Goal: Communication & Community: Answer question/provide support

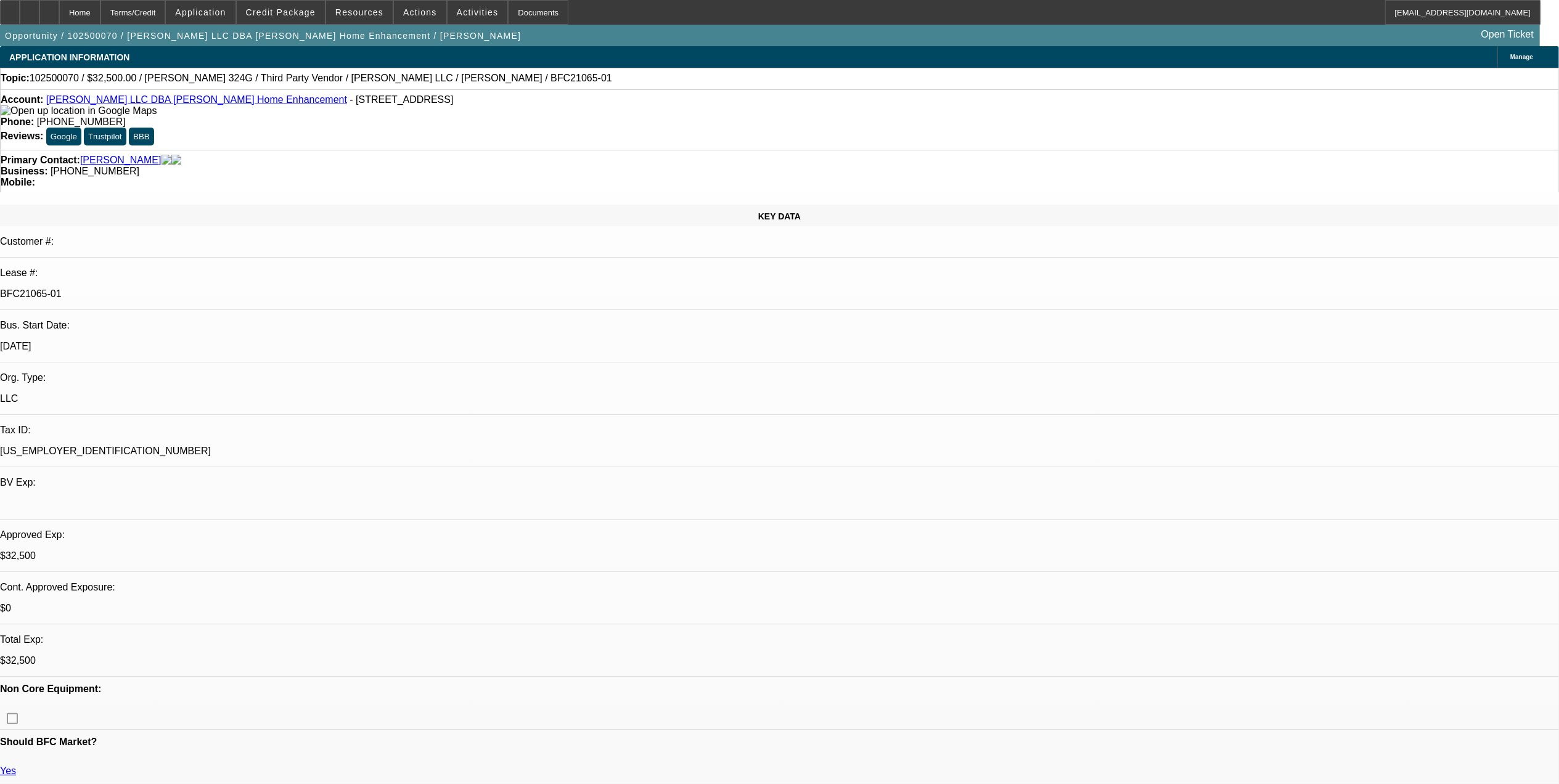
select select "0"
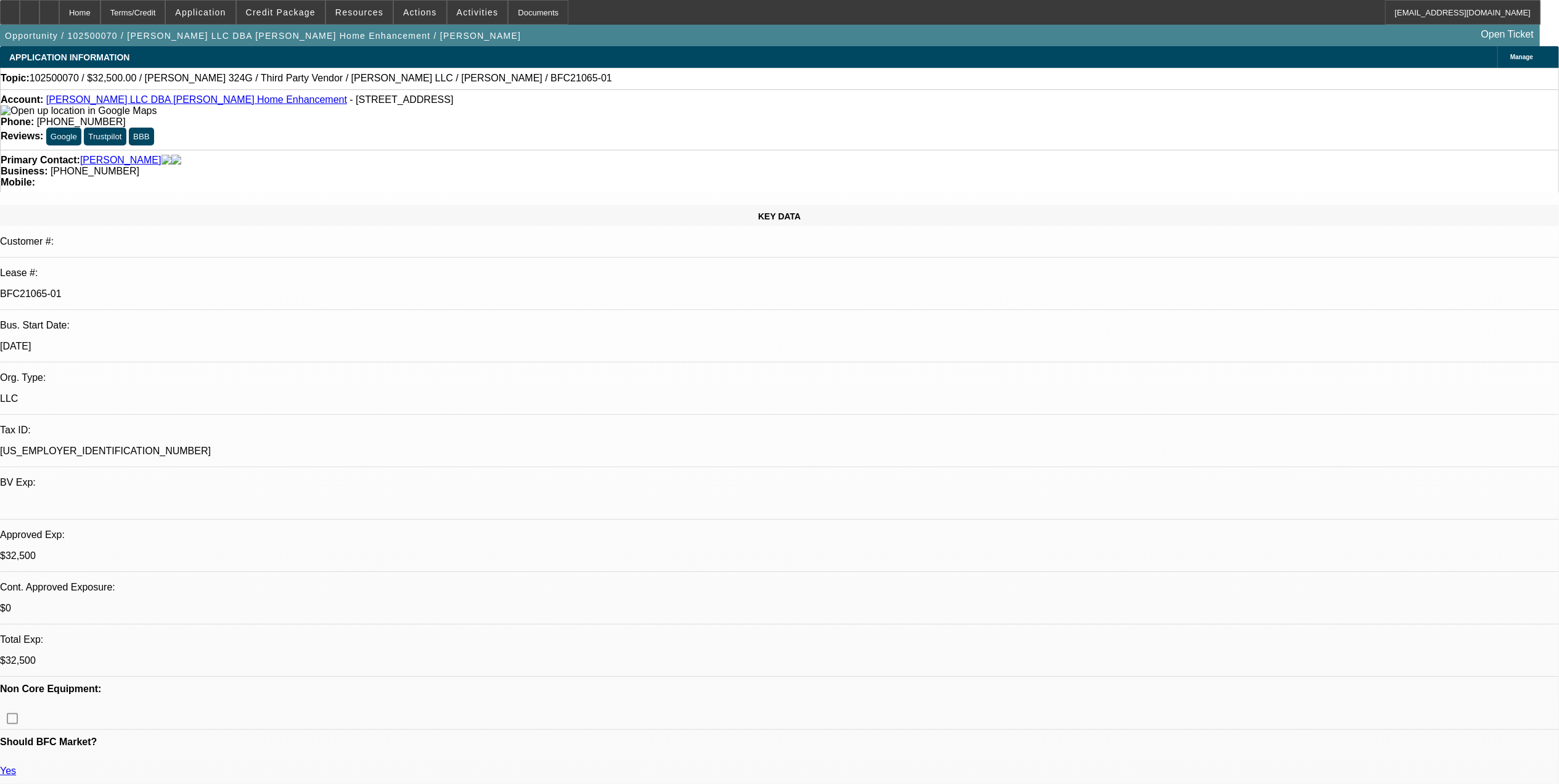
select select "0"
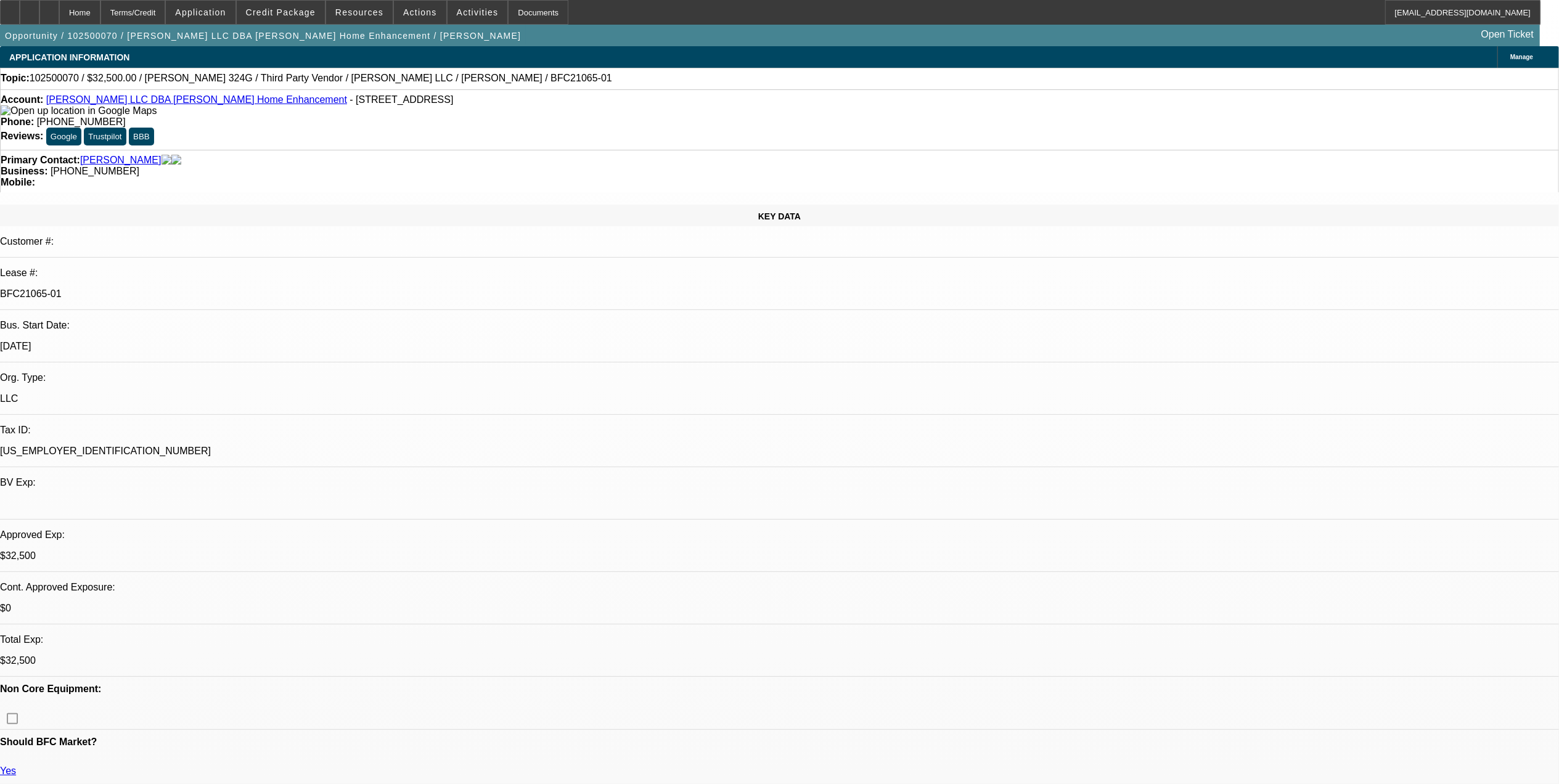
select select "0"
select select "1"
select select "3"
select select "6"
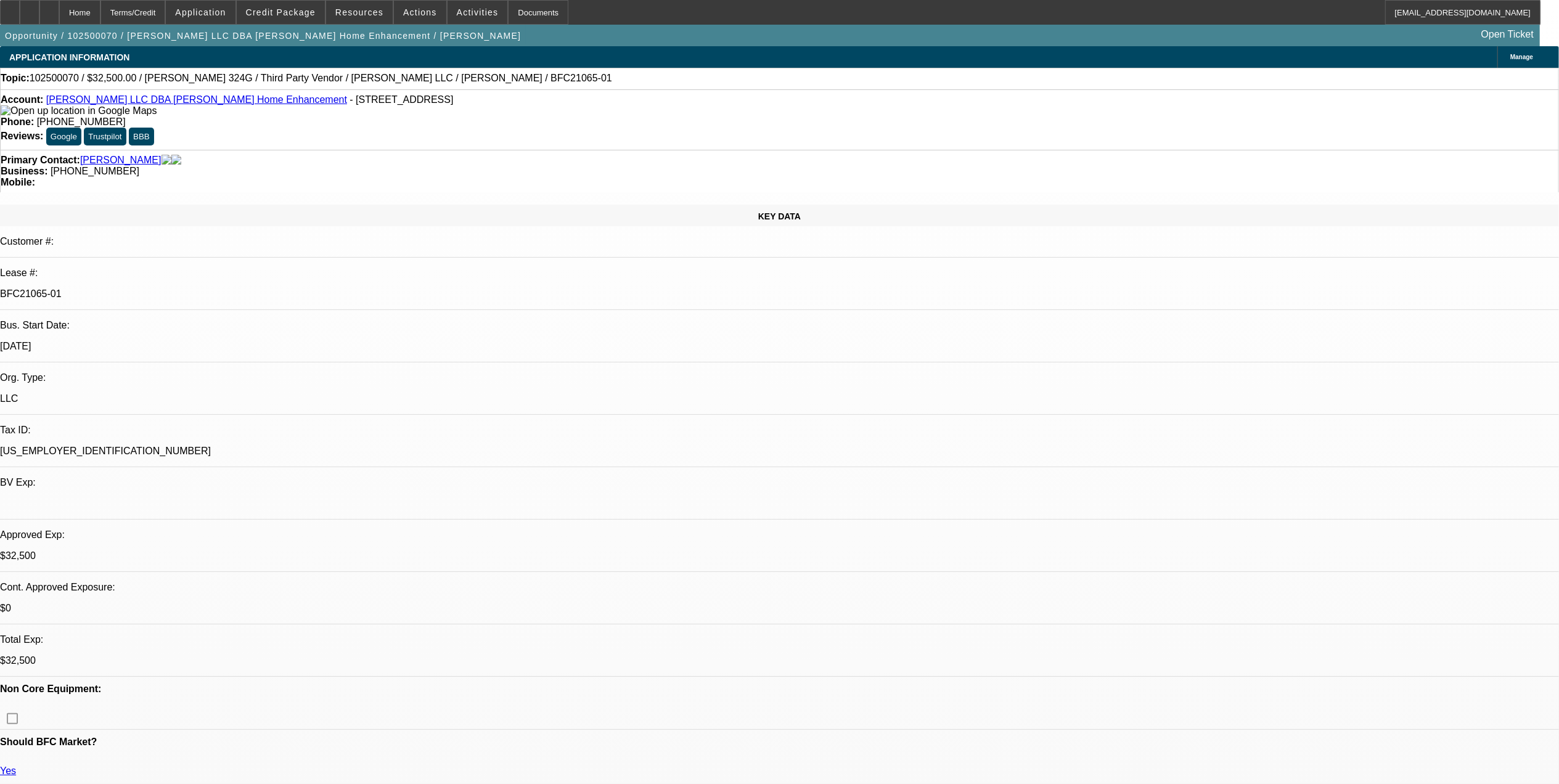
select select "1"
select select "3"
select select "6"
select select "1"
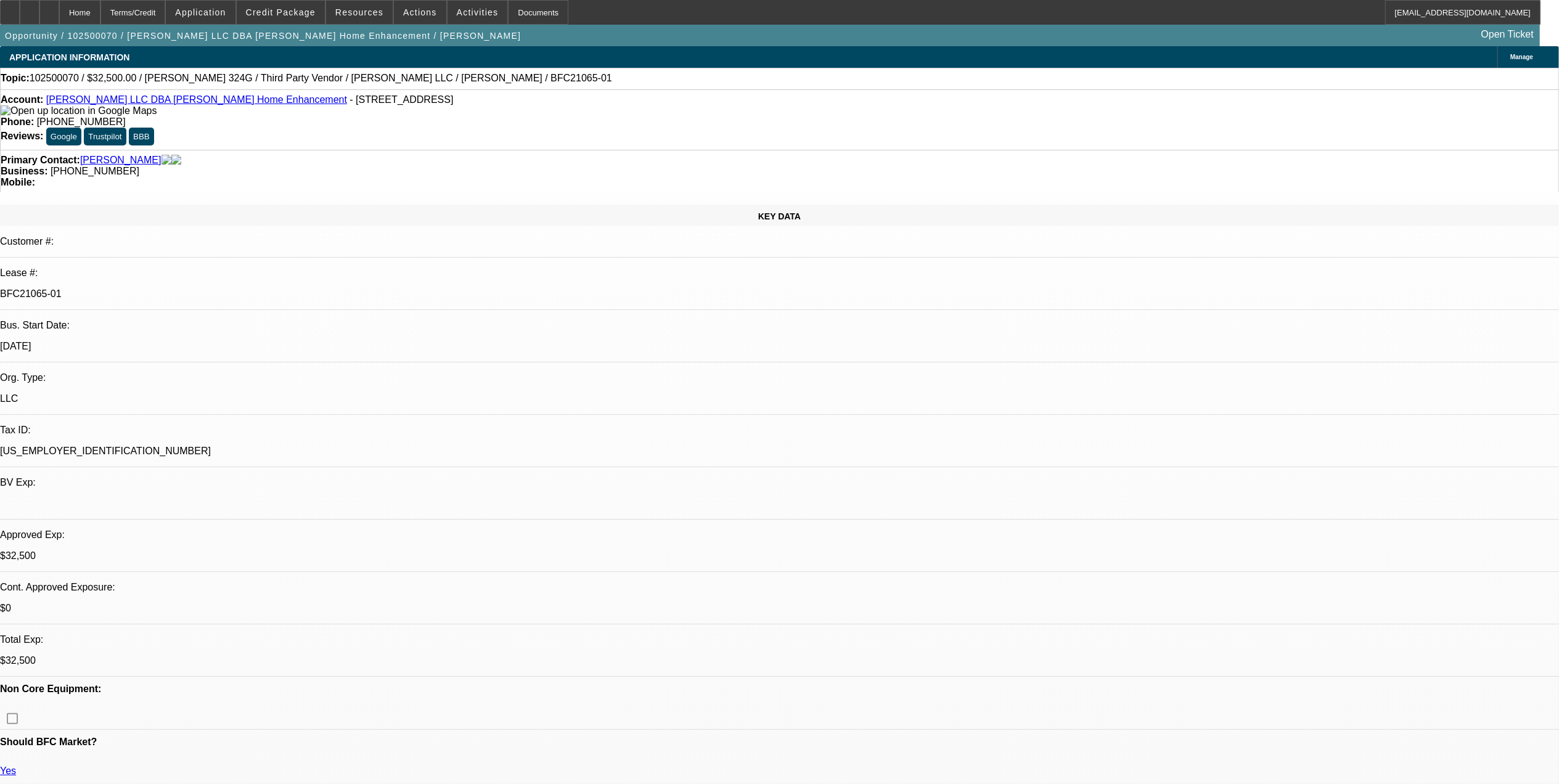
select select "6"
select select "1"
select select "6"
select select "0"
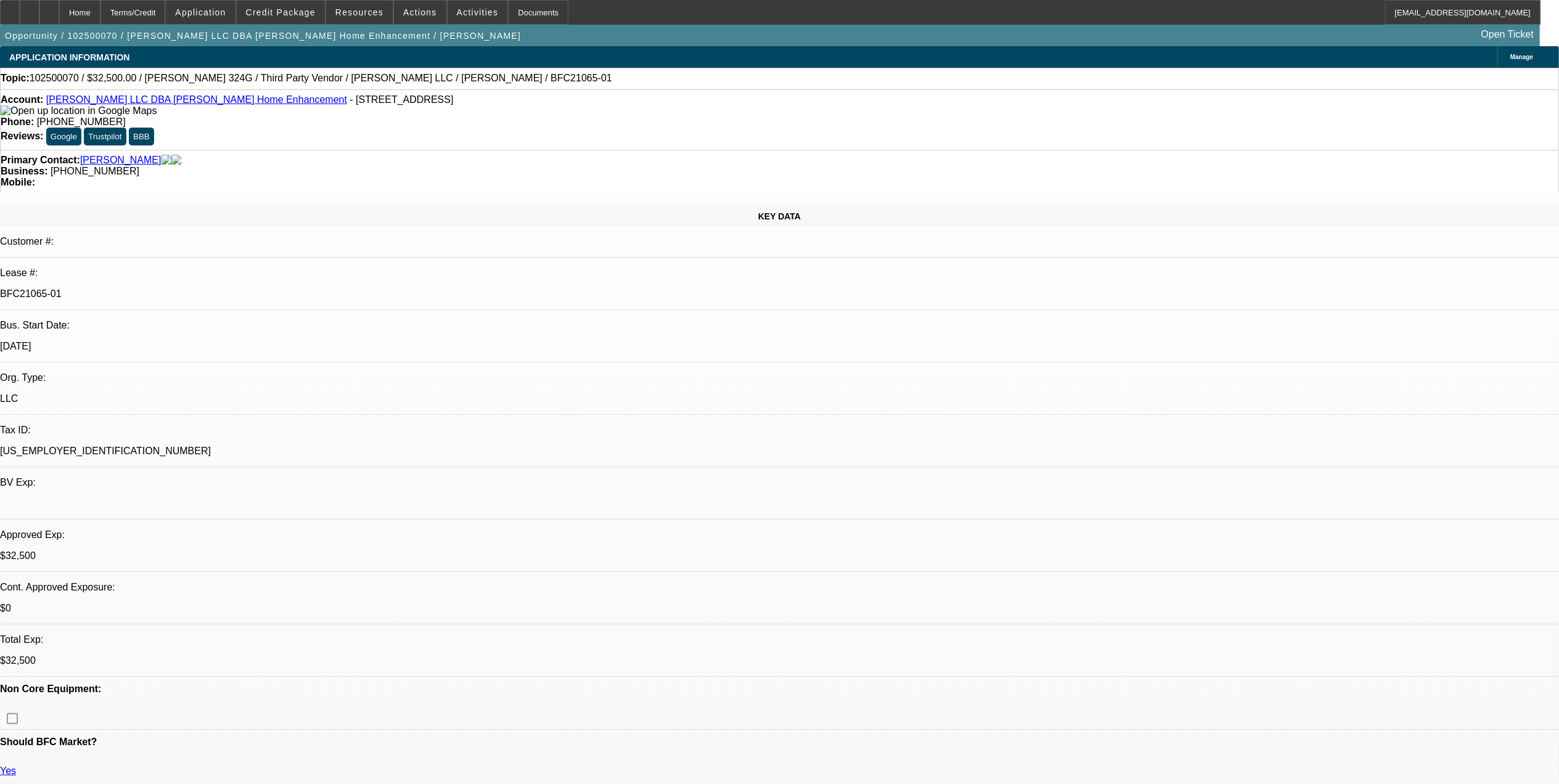
select select "0"
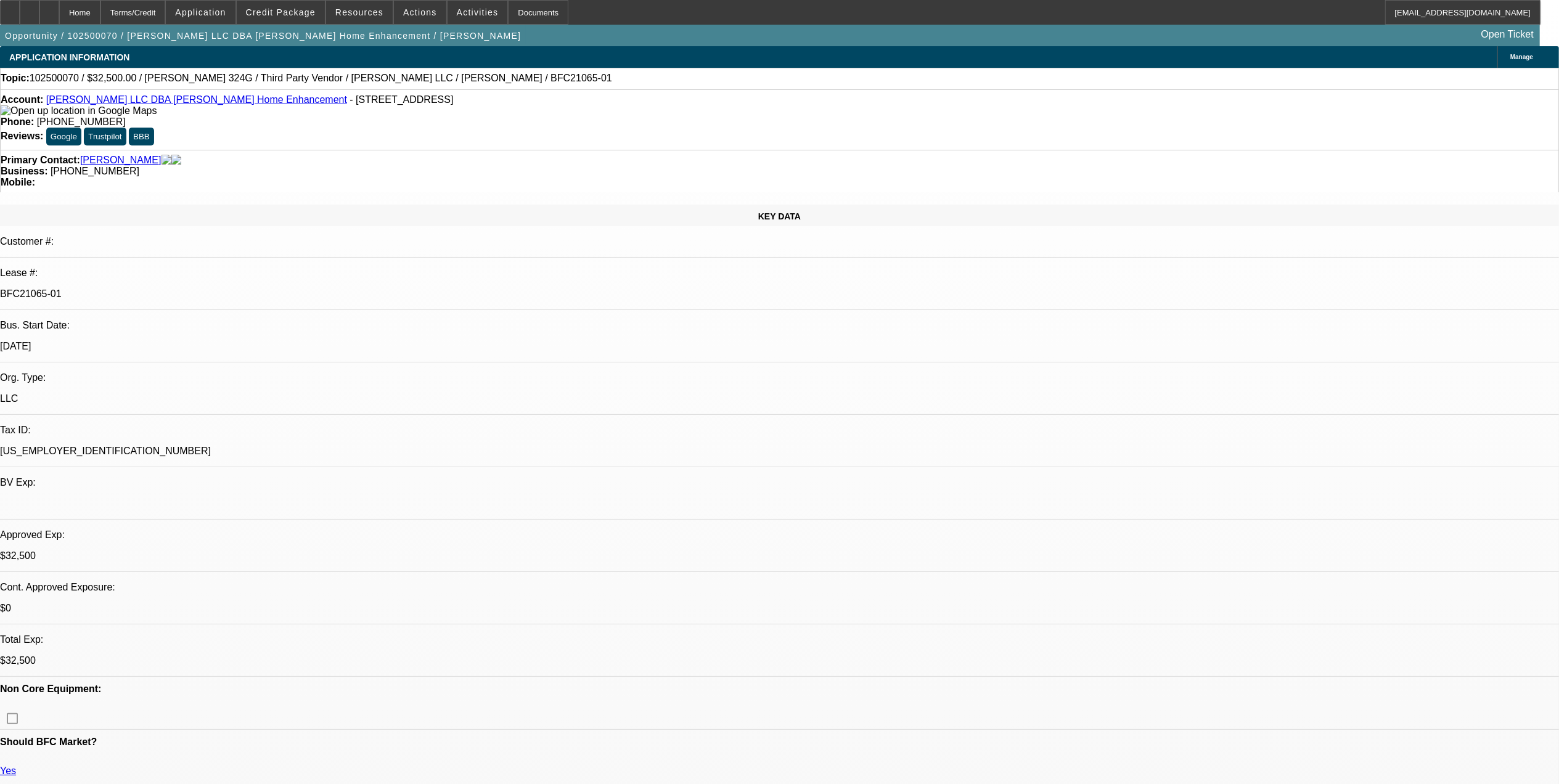
select select "0"
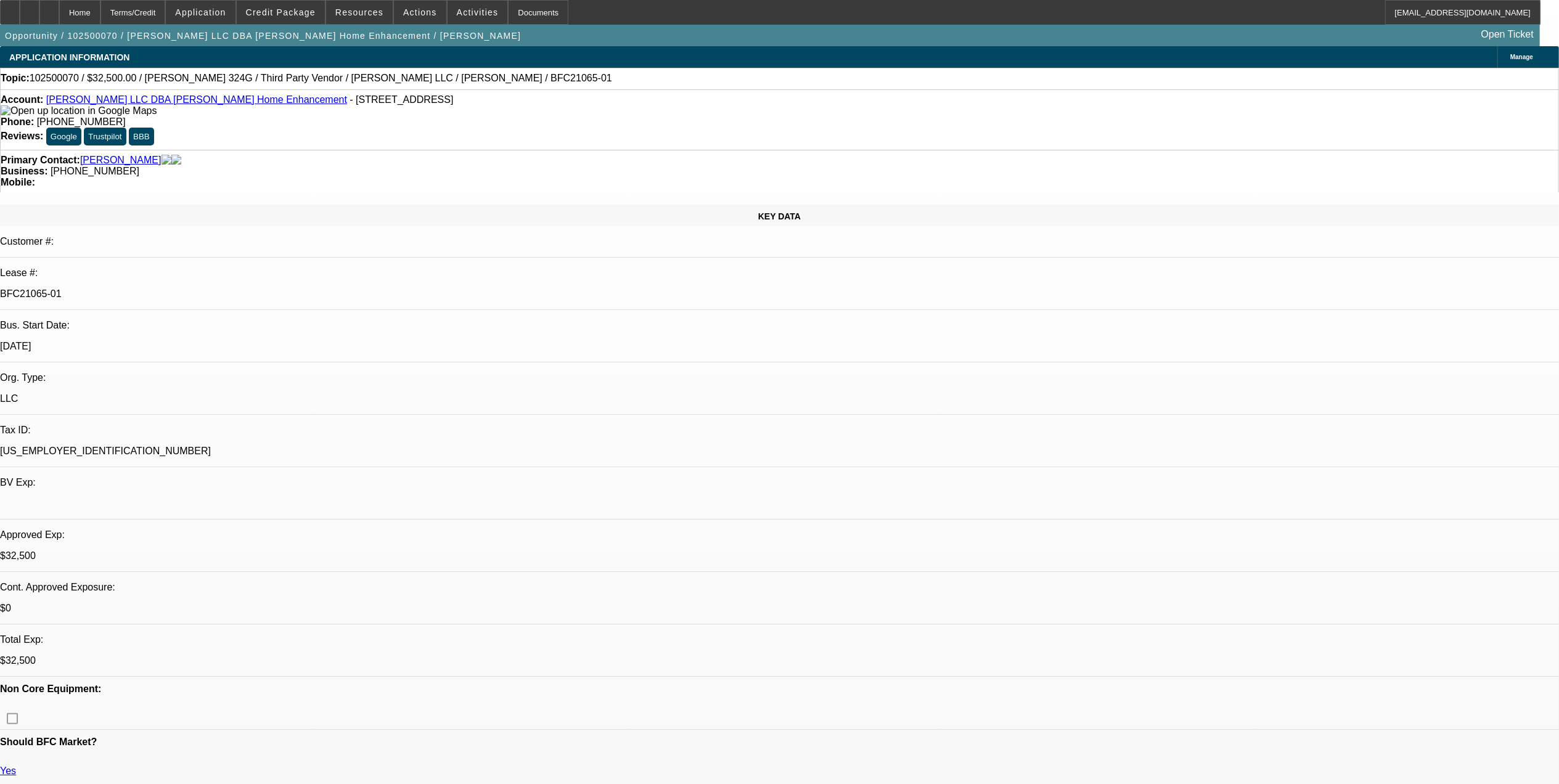
select select "0"
select select "1"
select select "3"
select select "6"
select select "1"
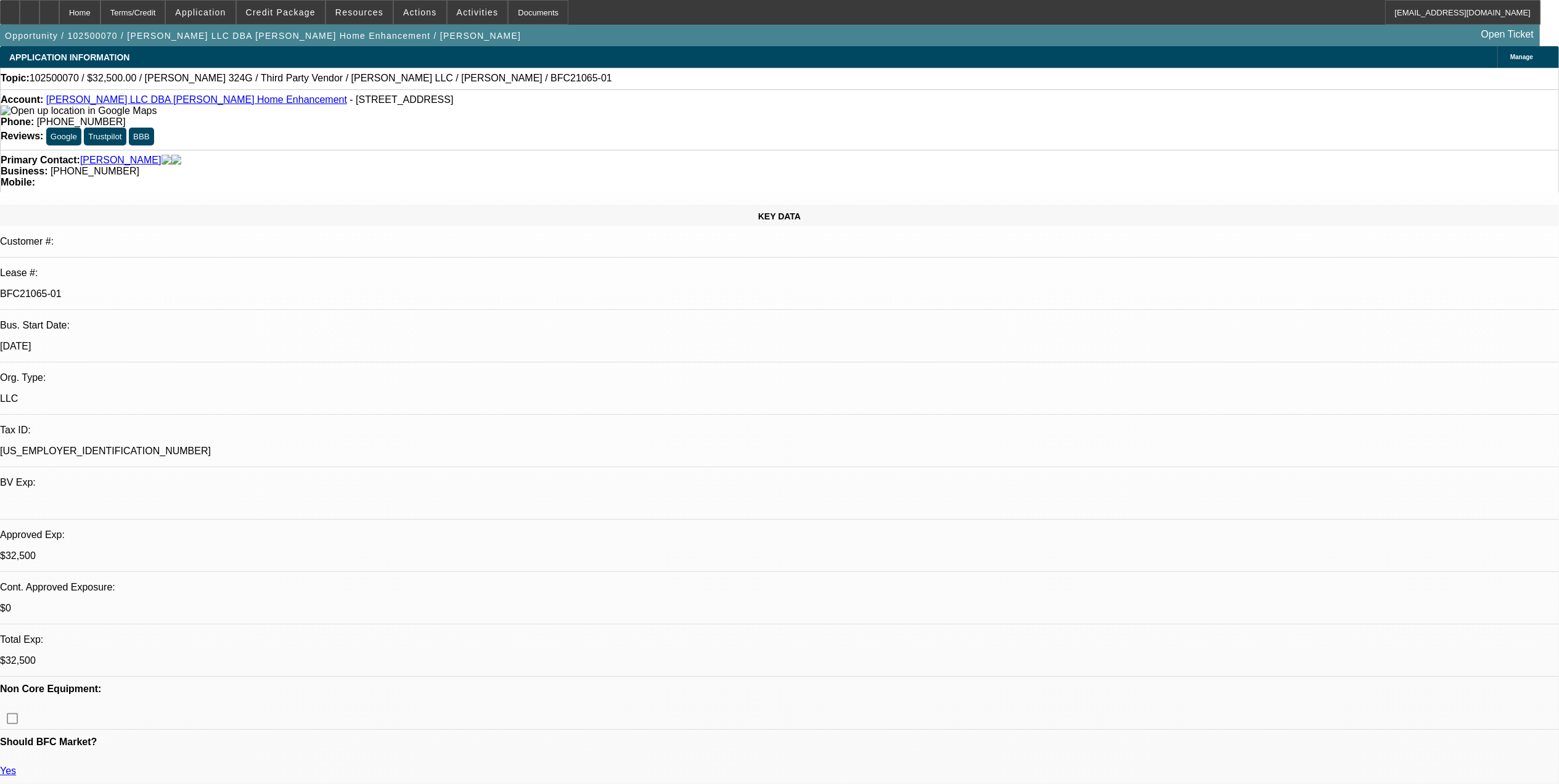
select select "3"
select select "6"
select select "1"
select select "6"
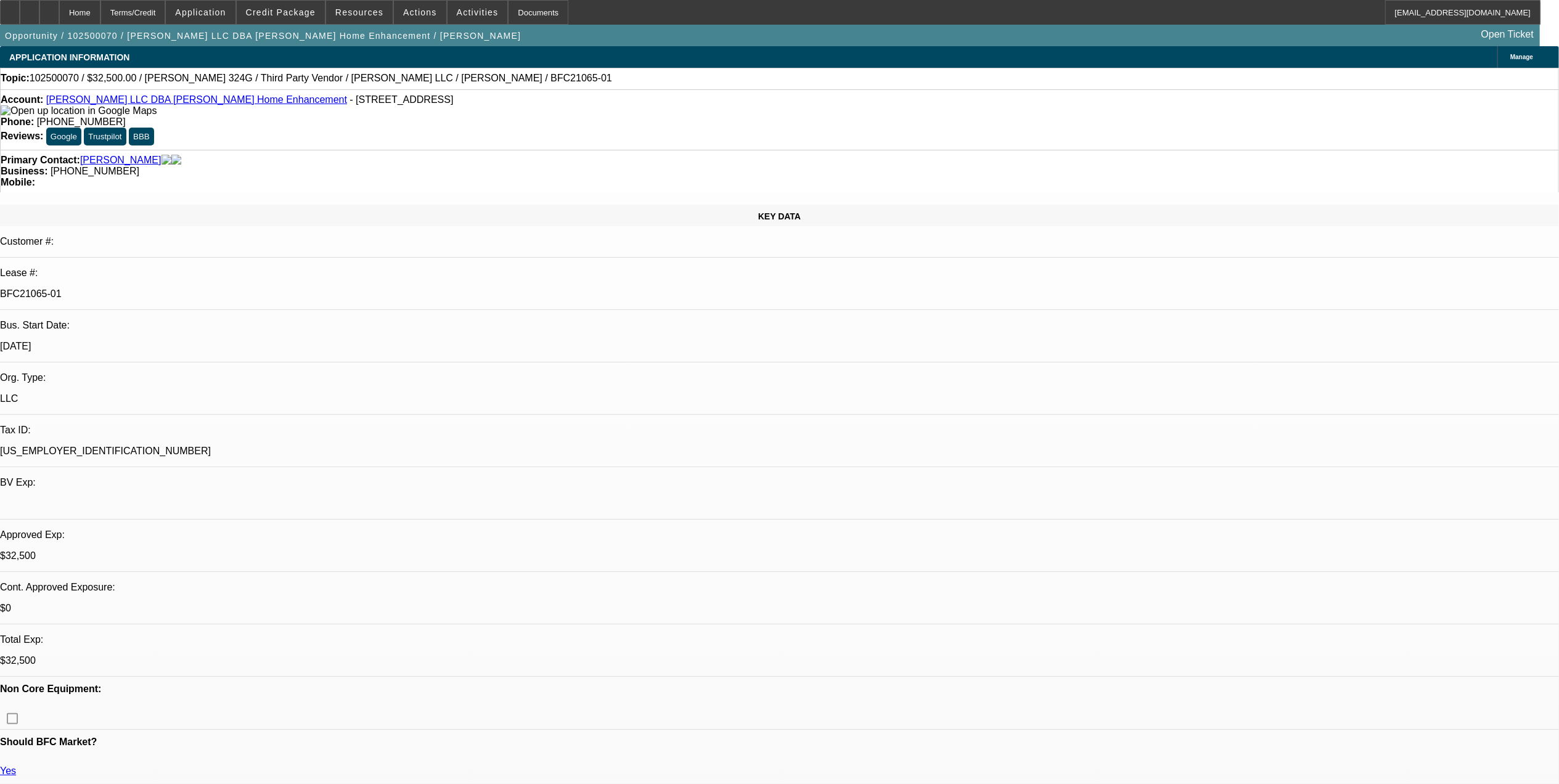
select select "1"
select select "6"
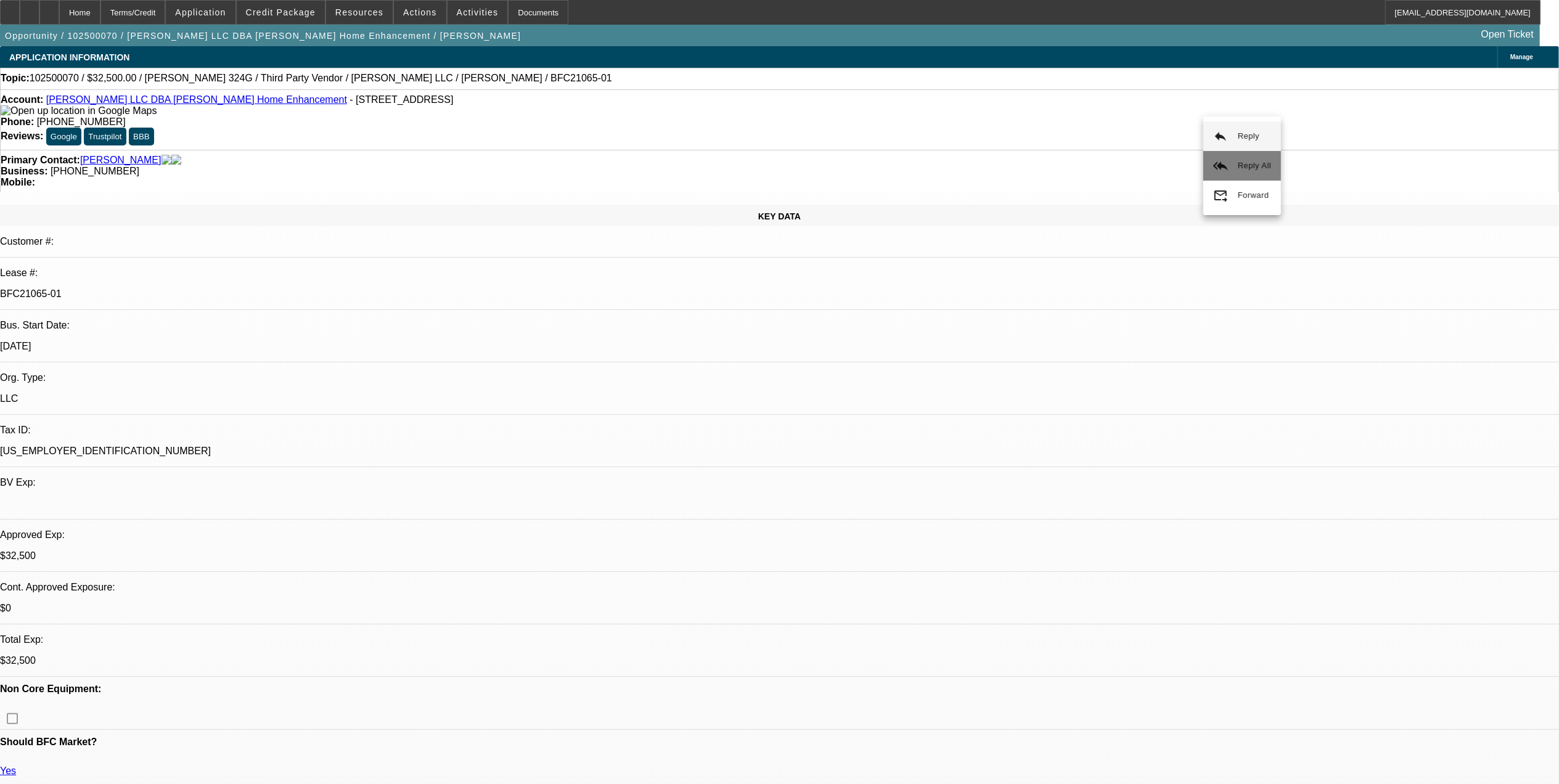
click at [1239, 162] on span "Reply All" at bounding box center [1254, 165] width 33 height 10
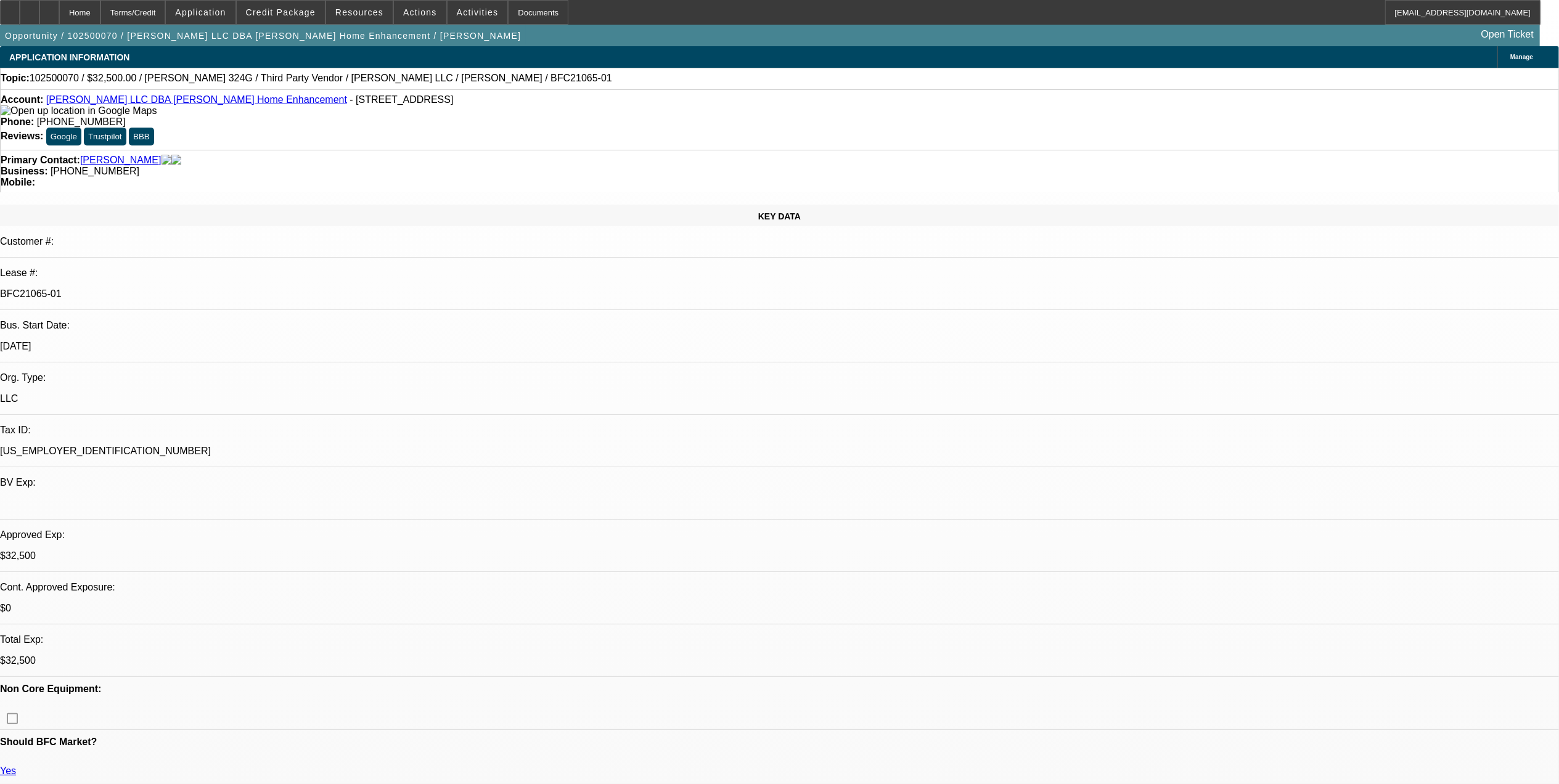
select select "0"
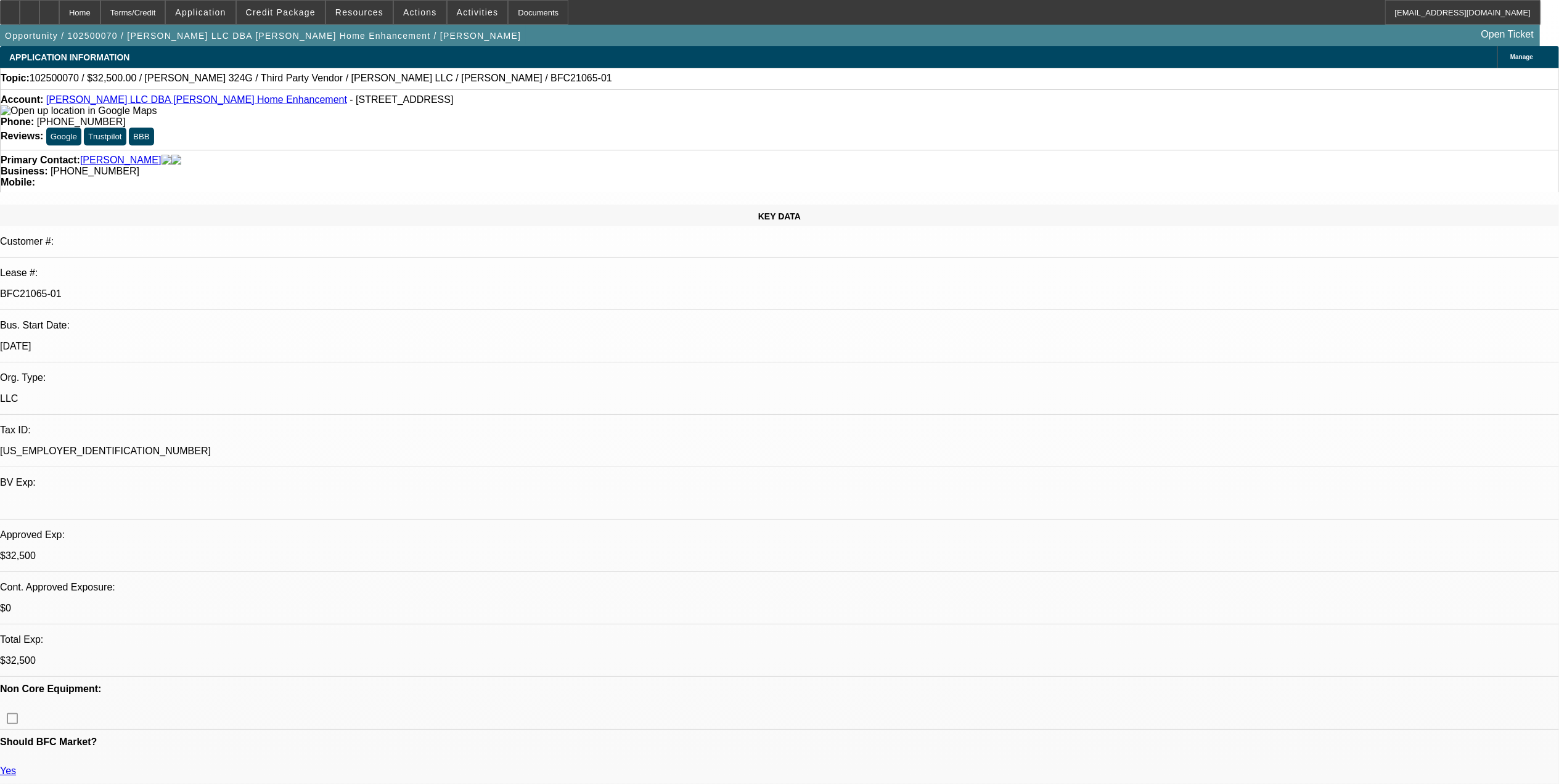
select select "0"
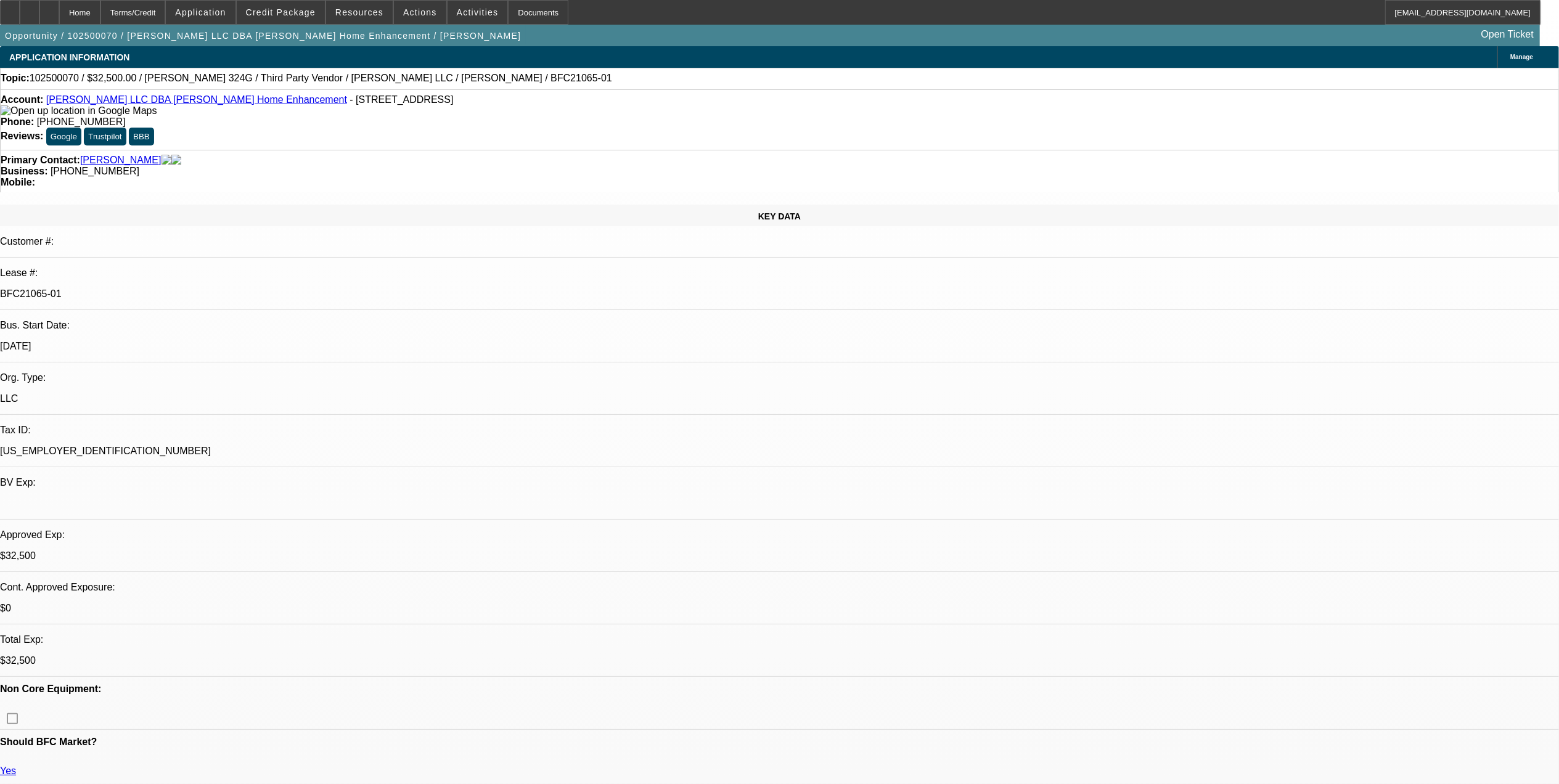
select select "0"
select select "1"
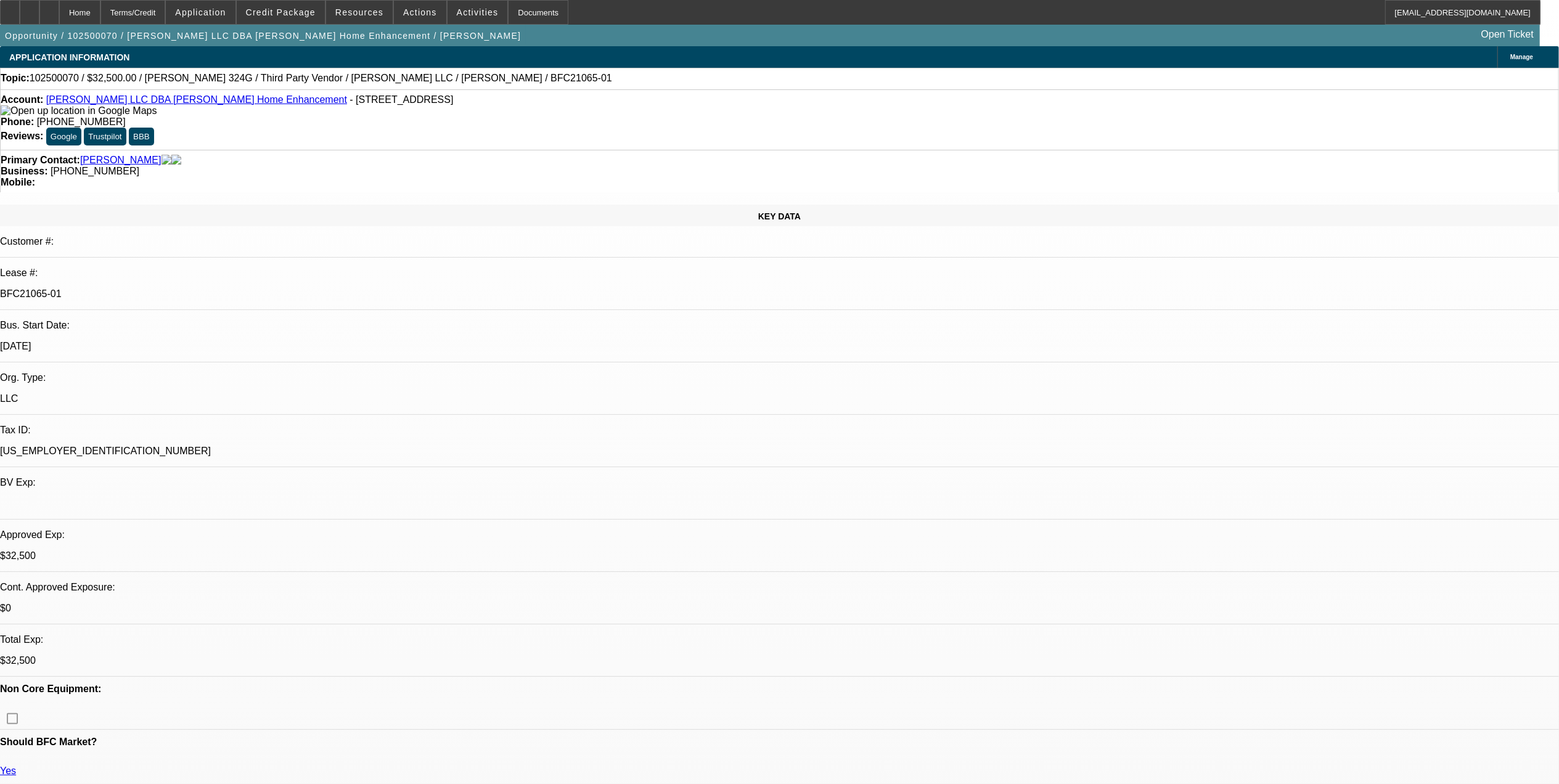
select select "3"
select select "6"
select select "1"
select select "3"
select select "6"
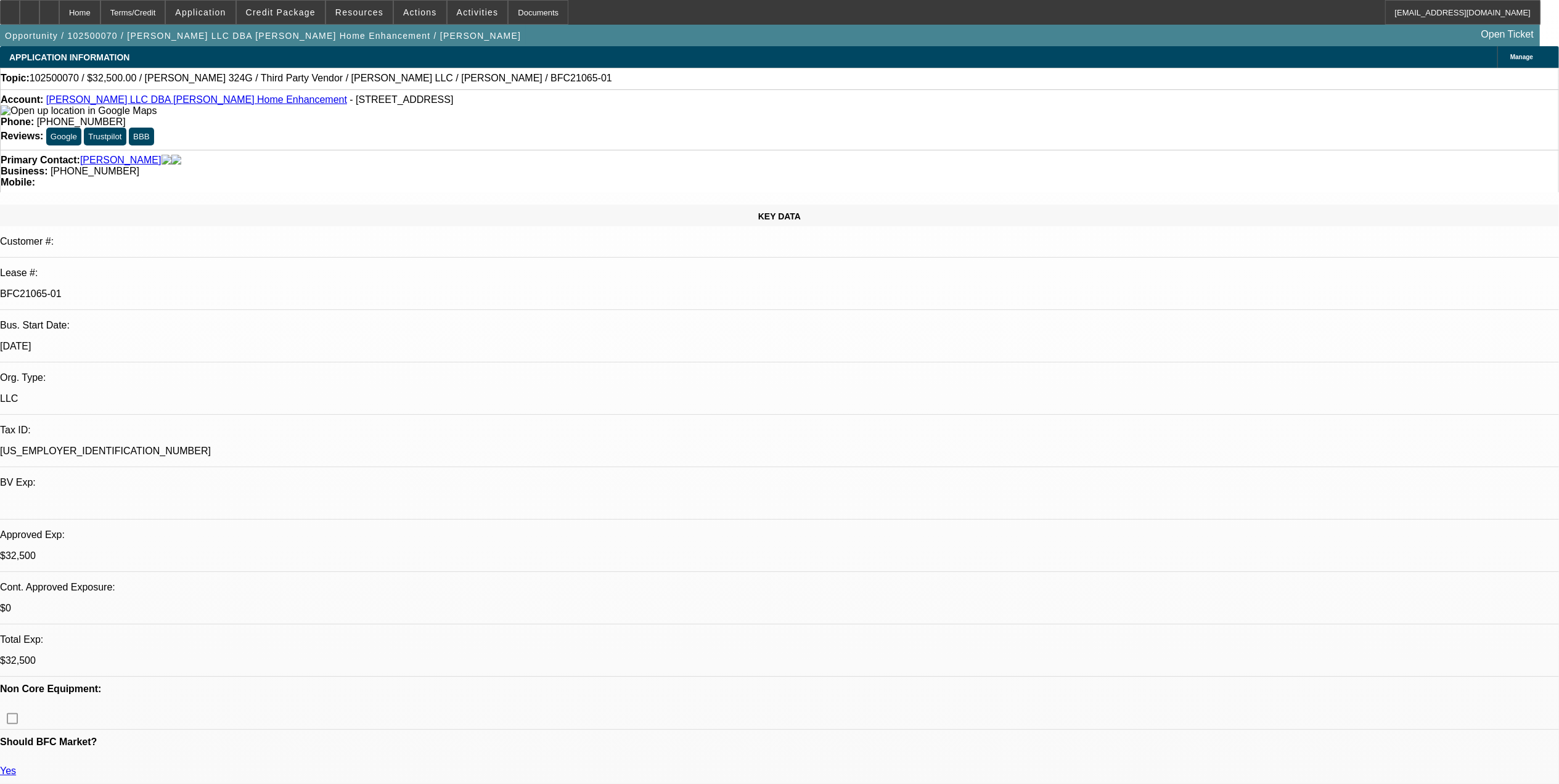
select select "1"
select select "6"
select select "1"
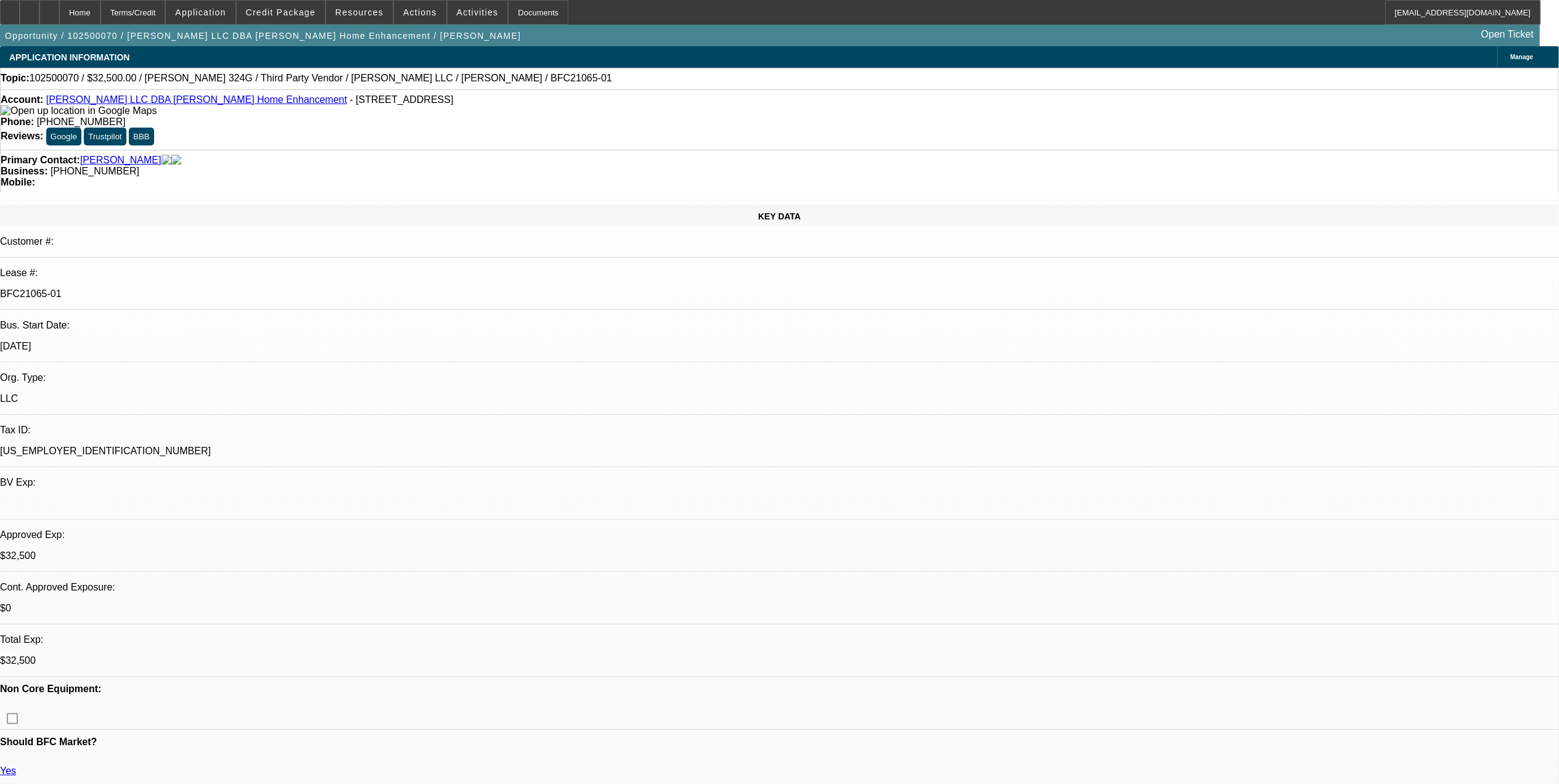
select select "6"
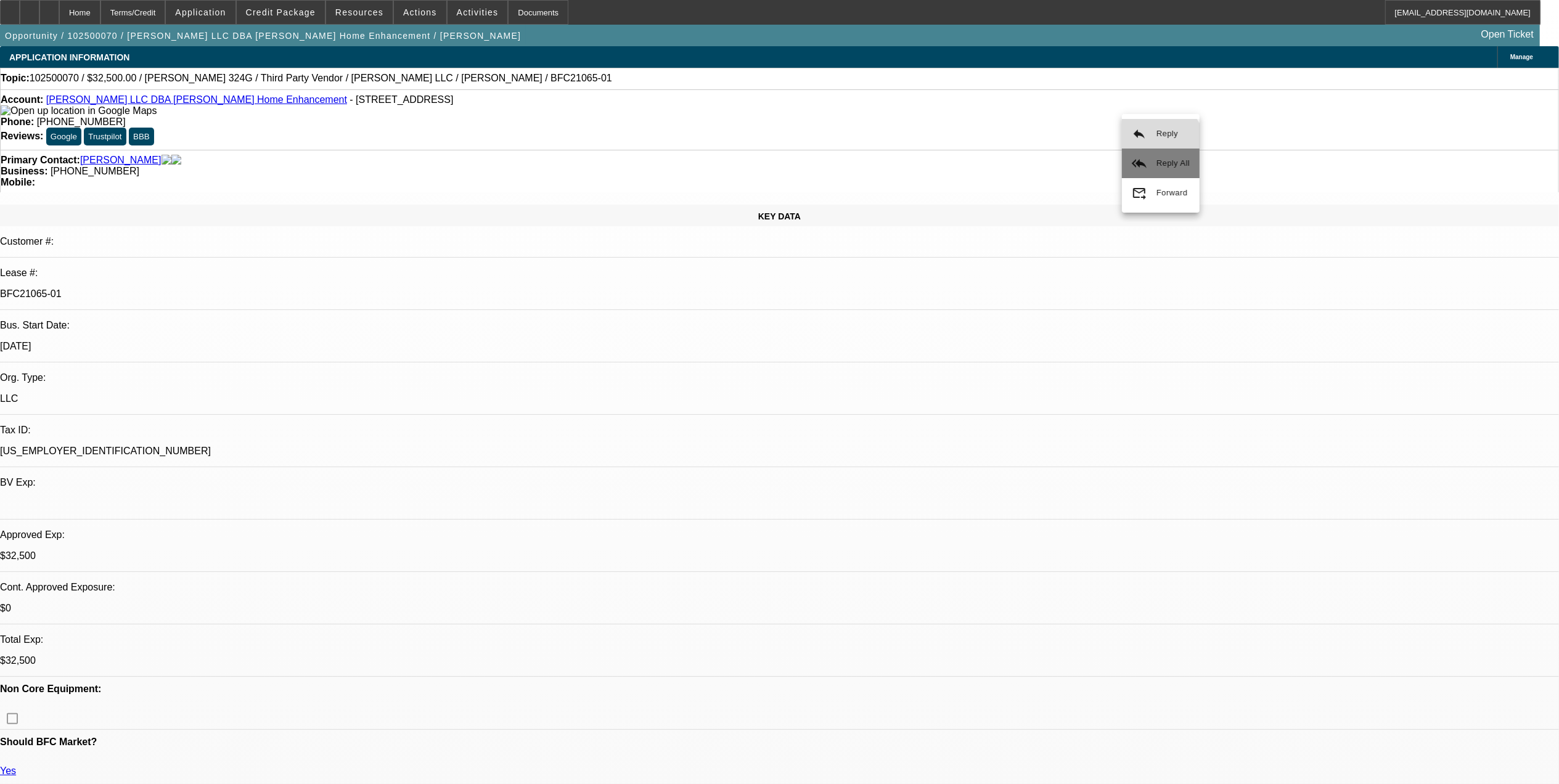
drag, startPoint x: 1152, startPoint y: 148, endPoint x: 1152, endPoint y: 161, distance: 13.0
click at [1031, 161] on div "reply Reply reply_all Reply All forward_to_inbox Forward" at bounding box center [1160, 163] width 78 height 89
click at [1031, 149] on button "reply_all Reply All" at bounding box center [1185, 150] width 78 height 30
